Goal: Navigation & Orientation: Find specific page/section

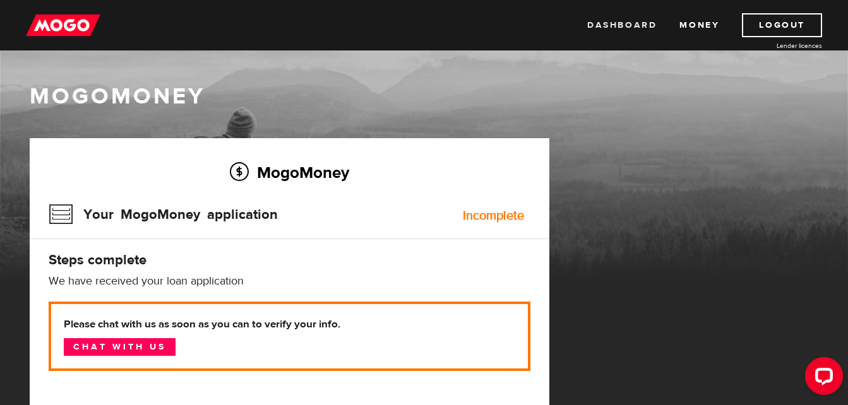
click at [630, 28] on link "Dashboard" at bounding box center [621, 25] width 69 height 24
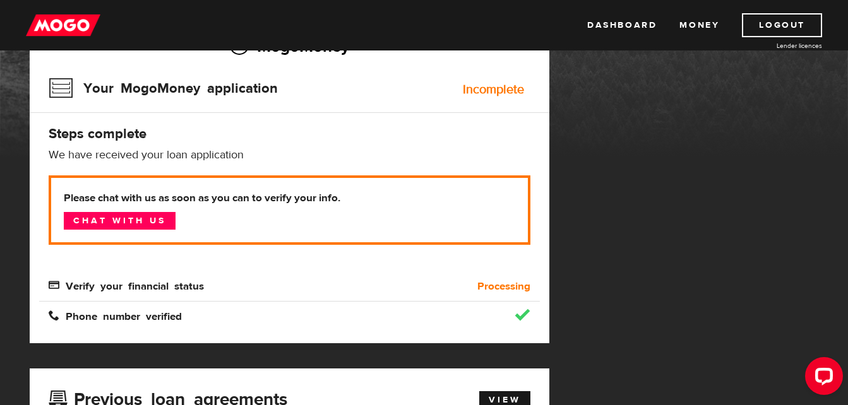
scroll to position [110, 0]
